Goal: Task Accomplishment & Management: Use online tool/utility

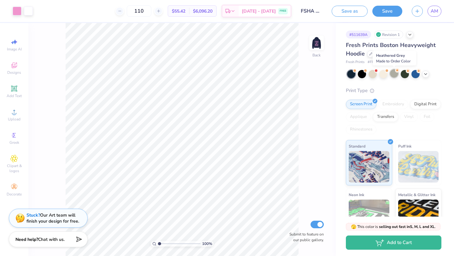
click at [396, 75] on div at bounding box center [394, 73] width 8 height 8
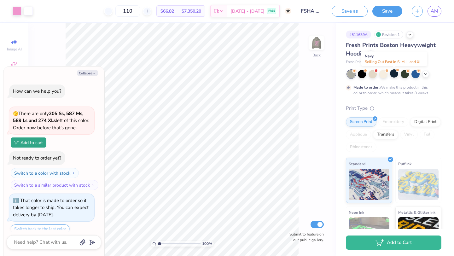
scroll to position [22, 0]
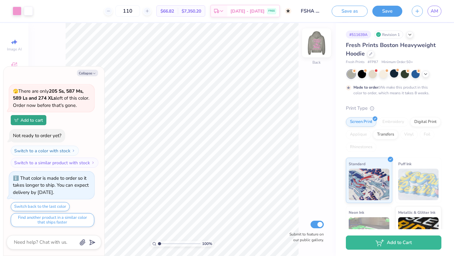
click at [317, 44] on img at bounding box center [316, 42] width 25 height 25
click at [425, 75] on icon at bounding box center [425, 73] width 5 height 5
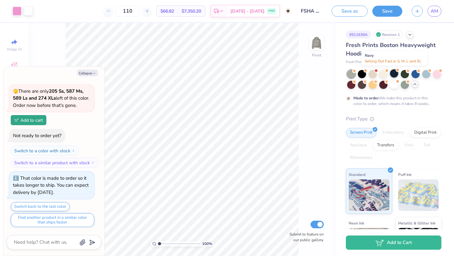
click at [393, 73] on div at bounding box center [394, 73] width 8 height 8
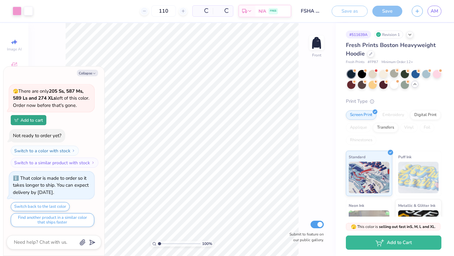
scroll to position [153, 0]
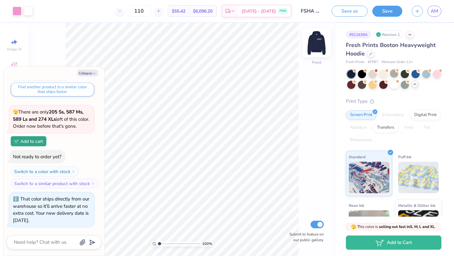
click at [317, 44] on img at bounding box center [316, 42] width 25 height 25
click at [318, 45] on img at bounding box center [316, 42] width 25 height 25
click at [318, 44] on img at bounding box center [316, 42] width 25 height 25
click at [317, 48] on img at bounding box center [316, 42] width 25 height 25
click at [321, 42] on img at bounding box center [316, 42] width 25 height 25
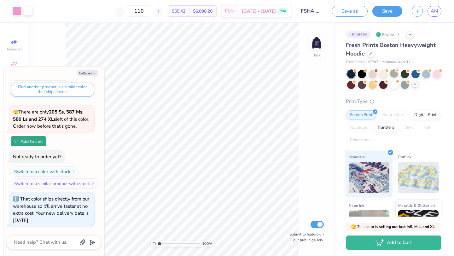
click at [321, 42] on img at bounding box center [316, 43] width 13 height 13
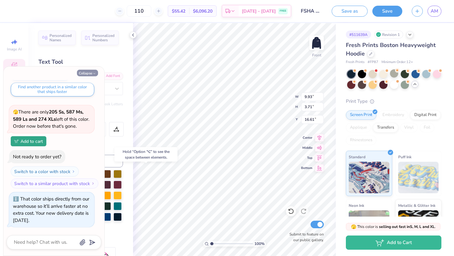
click at [90, 73] on button "Collapse" at bounding box center [87, 73] width 21 height 7
type textarea "x"
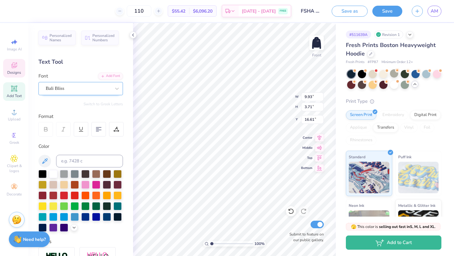
click at [98, 87] on div "Bali Bliss" at bounding box center [78, 89] width 66 height 10
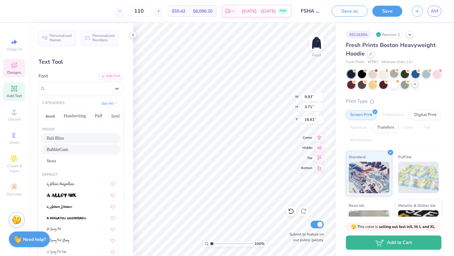
click at [99, 147] on div "BubbleGum" at bounding box center [81, 149] width 68 height 7
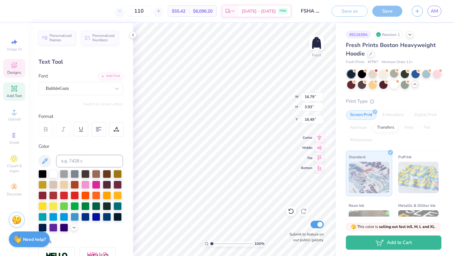
type input "16.79"
type input "3.93"
type input "16.49"
click at [83, 84] on div at bounding box center [78, 88] width 65 height 9
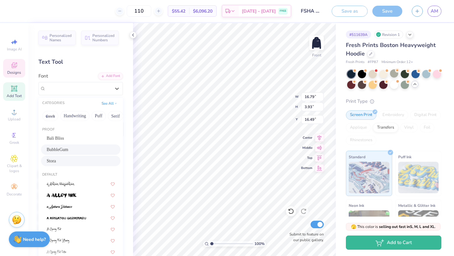
click at [72, 160] on div "Stora" at bounding box center [81, 161] width 68 height 7
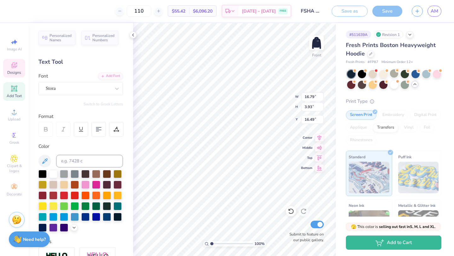
type input "18.36"
type input "2.95"
type input "16.99"
click at [96, 87] on div "Stora" at bounding box center [78, 89] width 66 height 10
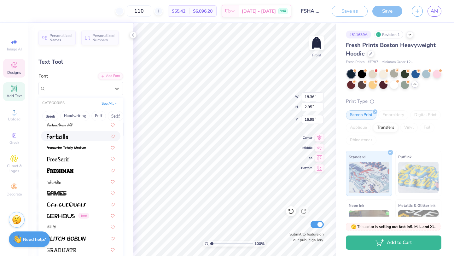
scroll to position [1428, 0]
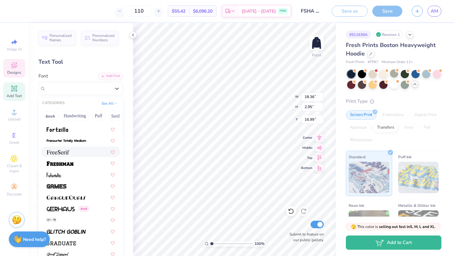
click at [74, 149] on div at bounding box center [81, 151] width 68 height 7
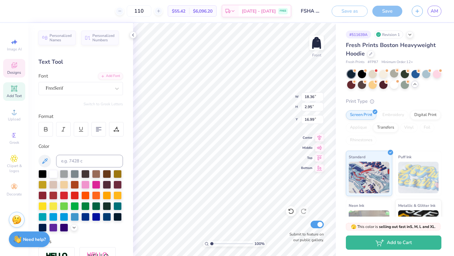
type input "10.61"
type input "3.75"
type input "16.58"
click at [82, 86] on div "FreeSerif" at bounding box center [78, 89] width 66 height 10
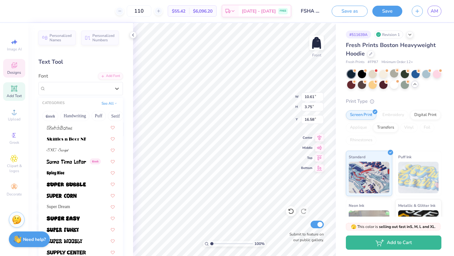
scroll to position [3064, 0]
click at [71, 192] on span at bounding box center [62, 195] width 30 height 7
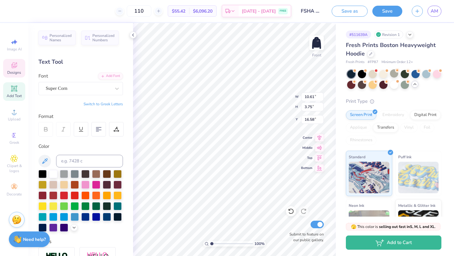
type input "12.01"
type input "2.78"
type input "17.07"
click at [113, 88] on div at bounding box center [116, 88] width 11 height 11
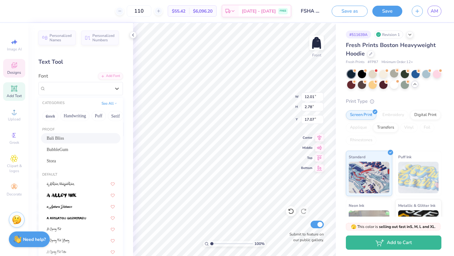
click at [73, 137] on div "Bali Bliss" at bounding box center [81, 138] width 68 height 7
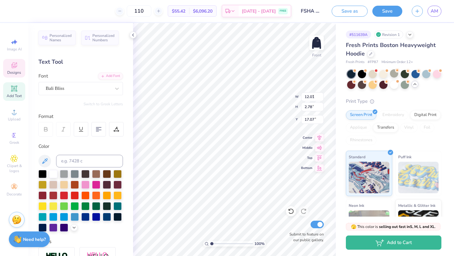
type input "8.39"
type input "3.13"
type input "16.89"
click at [116, 127] on icon at bounding box center [116, 129] width 6 height 6
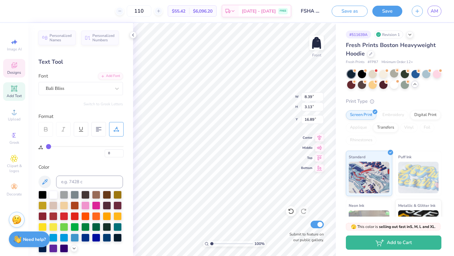
click at [116, 127] on icon at bounding box center [116, 129] width 6 height 6
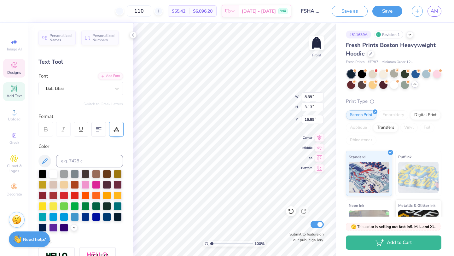
click at [117, 128] on icon at bounding box center [116, 129] width 6 height 6
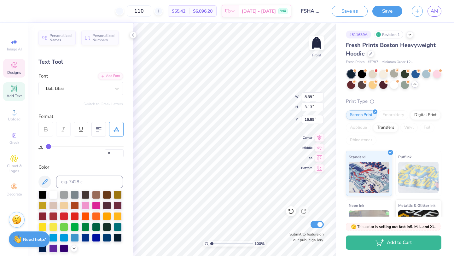
click at [117, 128] on icon at bounding box center [116, 128] width 3 height 3
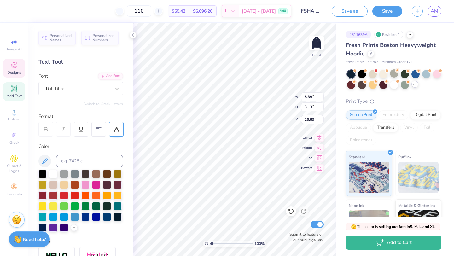
click at [118, 128] on icon at bounding box center [116, 129] width 6 height 6
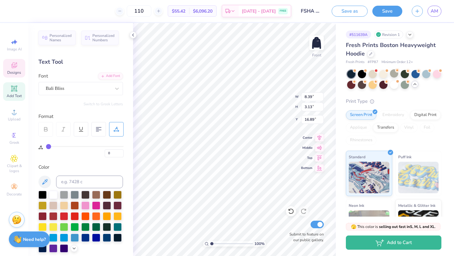
type input "1"
type input "2"
type input "3"
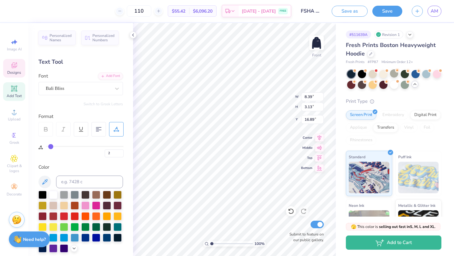
type input "3"
type input "4"
type input "5"
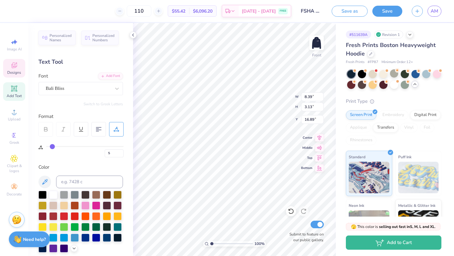
type input "6"
type input "7"
type input "8"
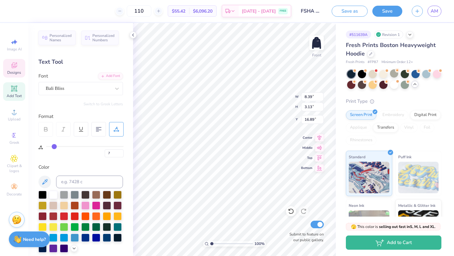
type input "8"
type input "9"
type input "10"
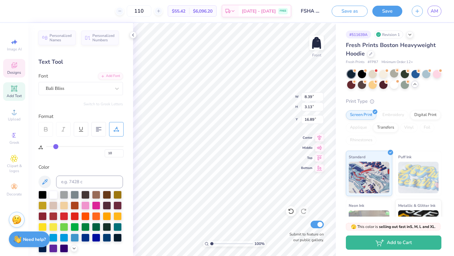
type input "11"
drag, startPoint x: 48, startPoint y: 148, endPoint x: 56, endPoint y: 148, distance: 8.8
type input "11"
click at [56, 147] on input "range" at bounding box center [85, 146] width 78 height 1
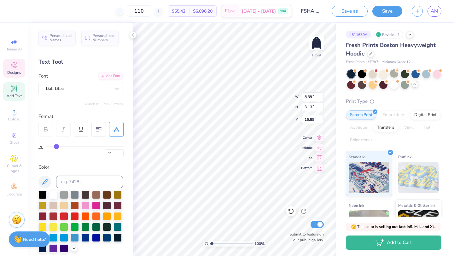
type input "10.68"
type input "12"
type input "14"
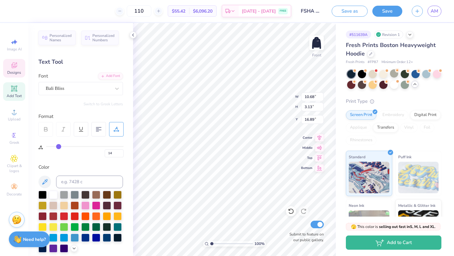
type input "16"
type input "20"
type input "26"
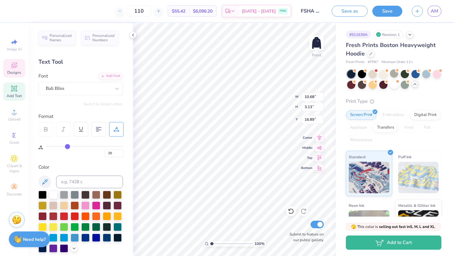
type input "26"
type input "32"
type input "39"
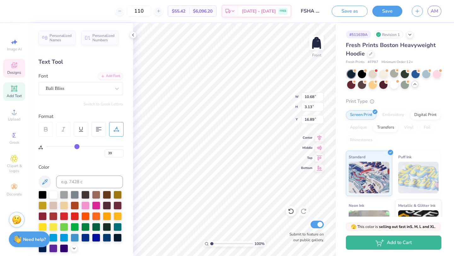
type input "45"
type input "50"
type input "52"
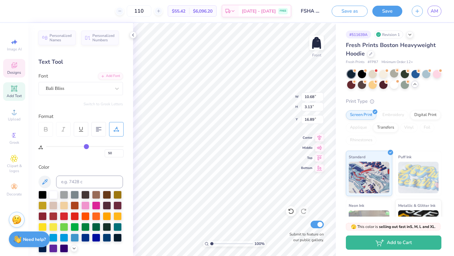
type input "52"
type input "54"
type input "55"
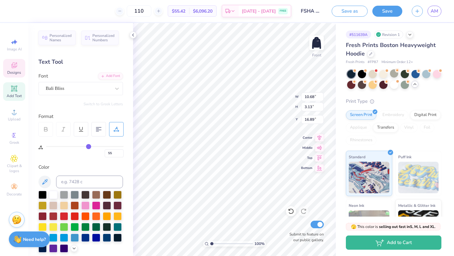
type input "56"
type input "57"
type input "58"
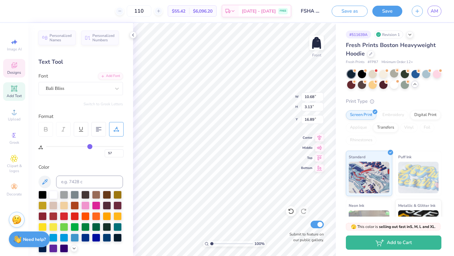
type input "58"
type input "59"
type input "61"
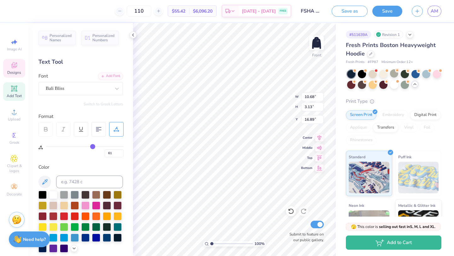
type input "62"
type input "63"
drag, startPoint x: 57, startPoint y: 147, endPoint x: 94, endPoint y: 148, distance: 36.6
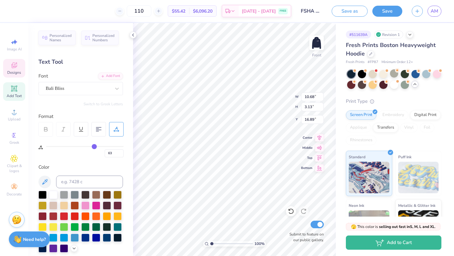
type input "63"
click at [94, 147] on input "range" at bounding box center [85, 146] width 78 height 1
type input "18.36"
type input "2.67"
type input "17.13"
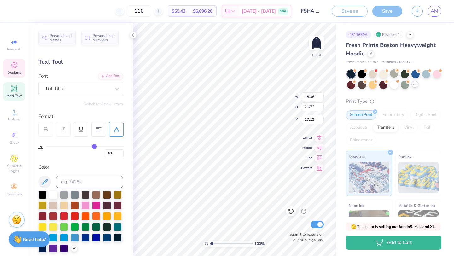
type input "62"
type input "61"
type input "59"
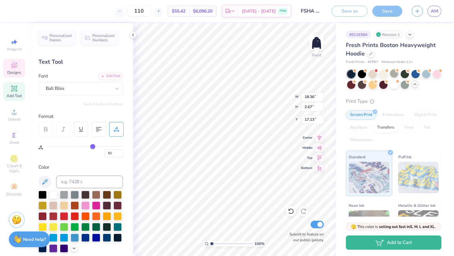
type input "59"
type input "58"
type input "56"
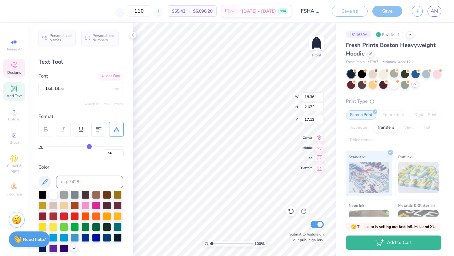
type input "53"
type input "51"
type input "48"
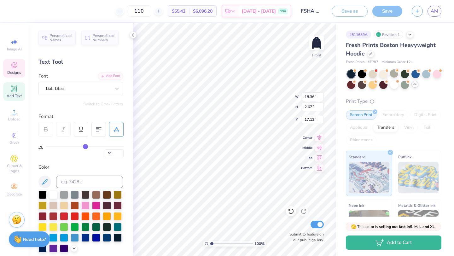
type input "48"
type input "44"
type input "40"
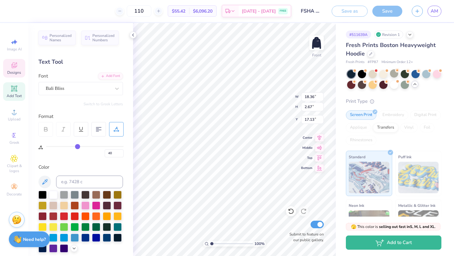
type input "35"
type input "31"
type input "27"
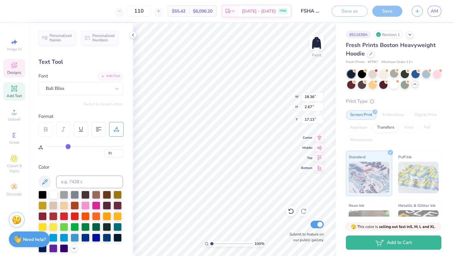
type input "27"
type input "25"
type input "23"
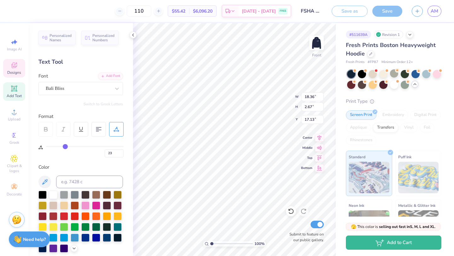
type input "21"
type input "20"
type input "19"
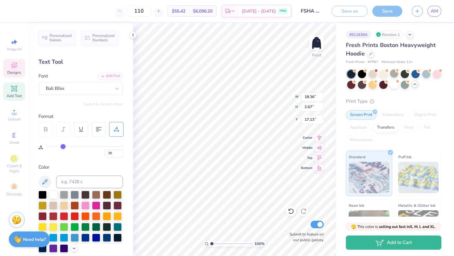
type input "19"
type input "18"
type input "17"
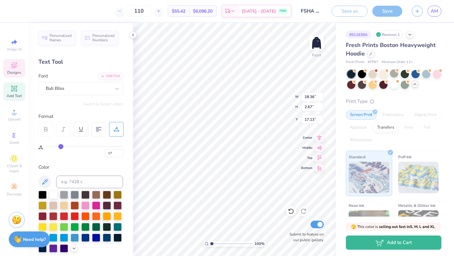
type input "16"
type input "15"
type input "14"
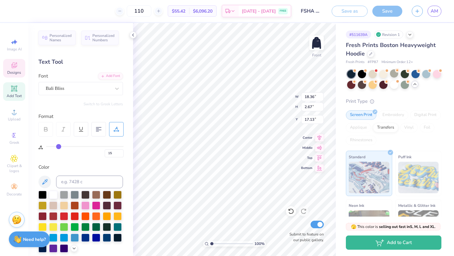
type input "14"
type input "13"
type input "12"
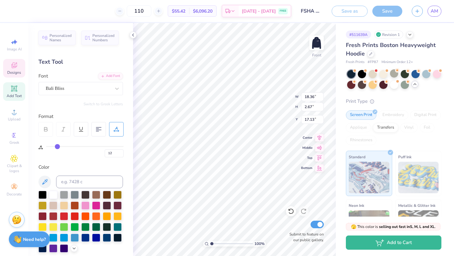
type input "11"
type input "10"
type input "8"
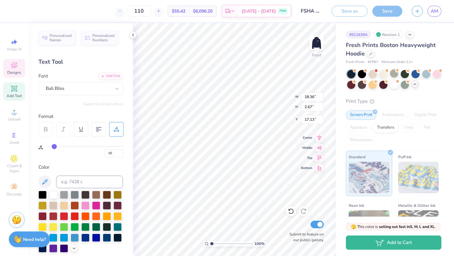
type input "8"
type input "7"
type input "6"
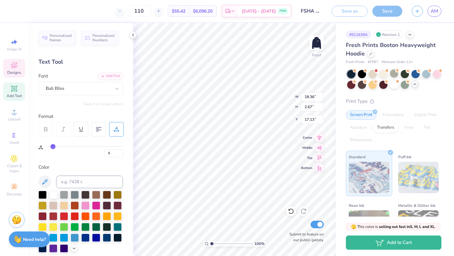
type input "5"
type input "4"
type input "3"
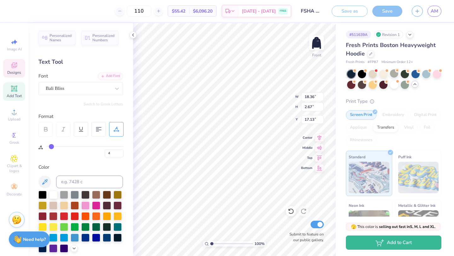
type input "3"
drag, startPoint x: 94, startPoint y: 146, endPoint x: 50, endPoint y: 148, distance: 43.9
click at [50, 147] on input "range" at bounding box center [85, 146] width 78 height 1
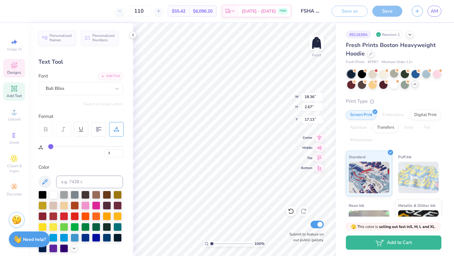
type input "7.69"
type input "17.12"
type input "4"
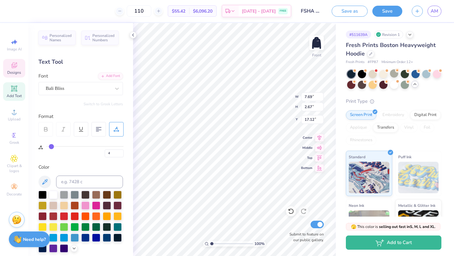
click at [52, 147] on input "range" at bounding box center [85, 146] width 78 height 1
type input "7.87"
type input "9.41"
type input "3.20"
type input "16.60"
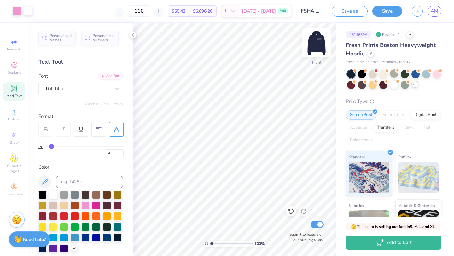
click at [322, 45] on img at bounding box center [316, 42] width 25 height 25
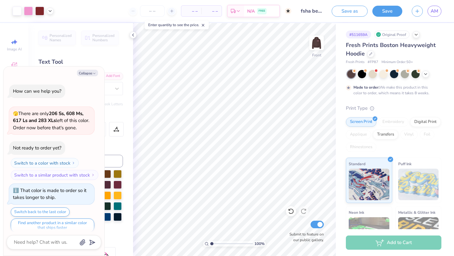
scroll to position [1468, 0]
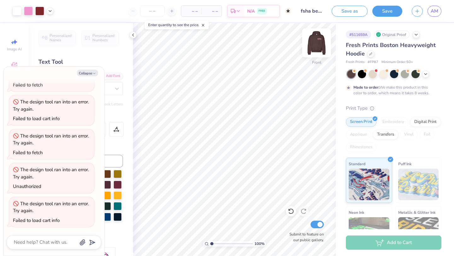
click at [319, 45] on img at bounding box center [316, 42] width 25 height 25
click at [405, 76] on div at bounding box center [405, 73] width 8 height 8
click at [426, 74] on icon at bounding box center [425, 73] width 5 height 5
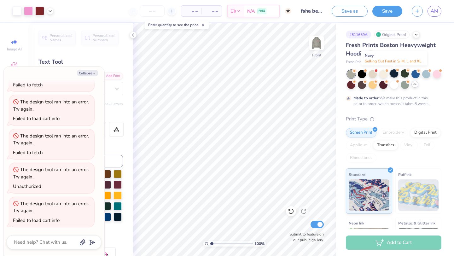
click at [394, 73] on div at bounding box center [394, 73] width 8 height 8
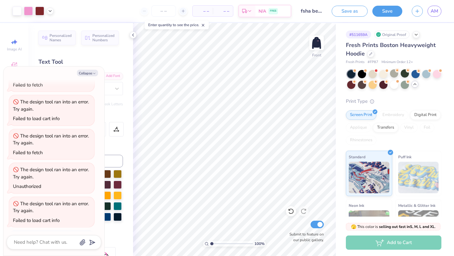
scroll to position [1581, 0]
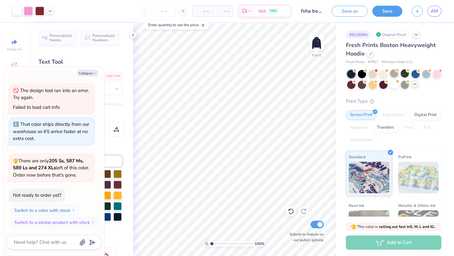
type textarea "x"
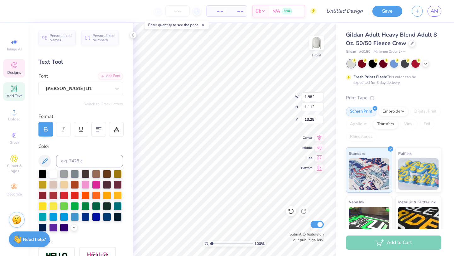
click at [317, 49] on div at bounding box center [316, 43] width 15 height 15
click at [131, 36] on icon at bounding box center [133, 34] width 5 height 5
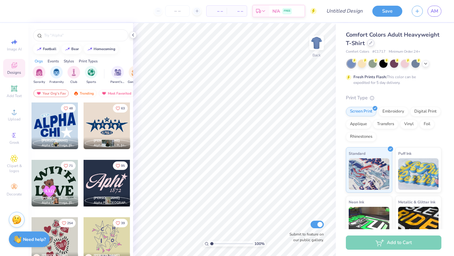
click at [368, 43] on div at bounding box center [370, 42] width 7 height 7
click at [370, 44] on icon at bounding box center [370, 42] width 3 height 3
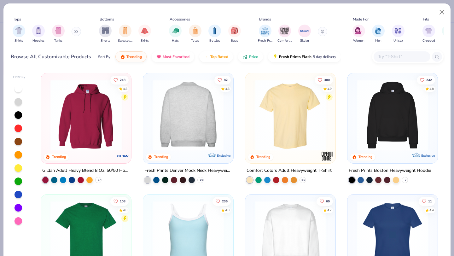
click at [195, 113] on img at bounding box center [188, 114] width 78 height 71
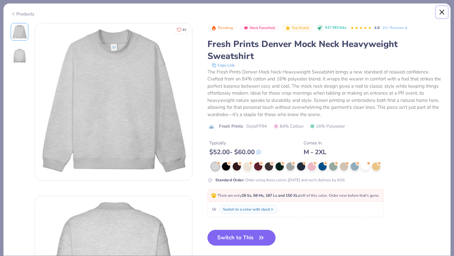
click at [440, 14] on button "Close" at bounding box center [442, 12] width 12 height 12
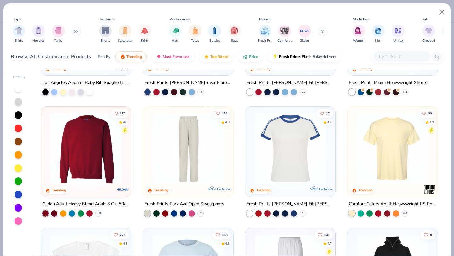
scroll to position [560, 0]
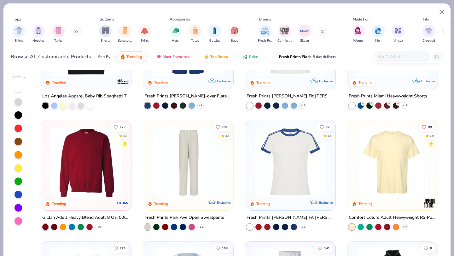
click at [78, 171] on img at bounding box center [86, 161] width 78 height 71
